Goal: Navigation & Orientation: Find specific page/section

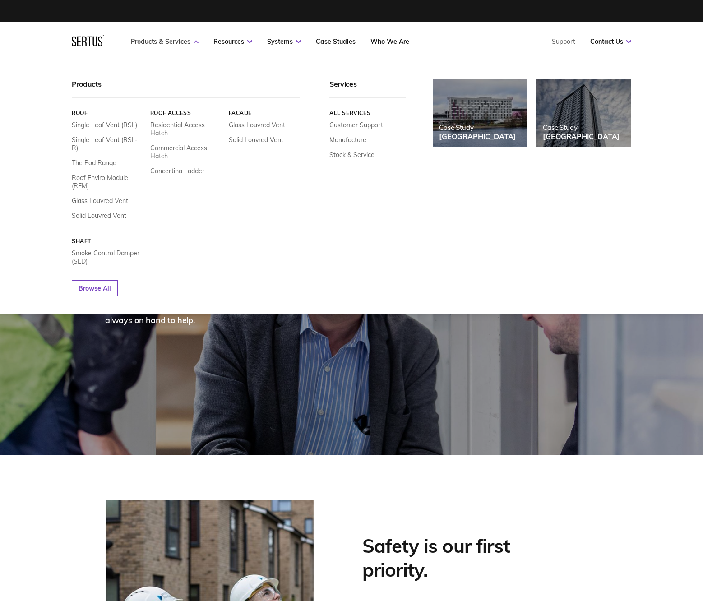
click at [186, 42] on link "Products & Services" at bounding box center [165, 41] width 68 height 8
click at [88, 86] on div "Products" at bounding box center [186, 88] width 228 height 18
click at [110, 281] on link "Browse All" at bounding box center [95, 288] width 46 height 16
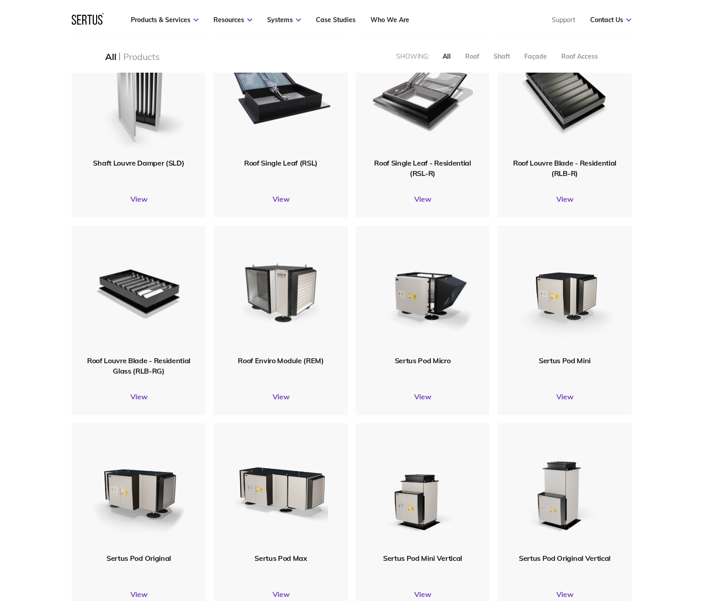
scroll to position [207, 0]
